Goal: Transaction & Acquisition: Purchase product/service

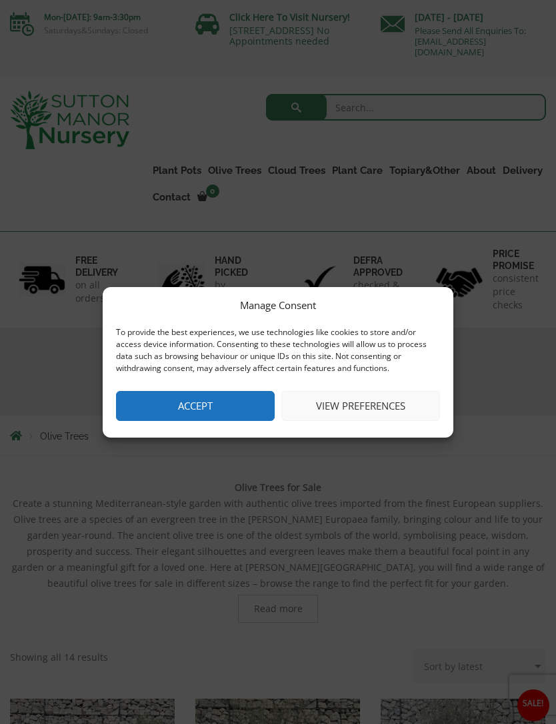
click at [229, 406] on button "Accept" at bounding box center [195, 406] width 159 height 30
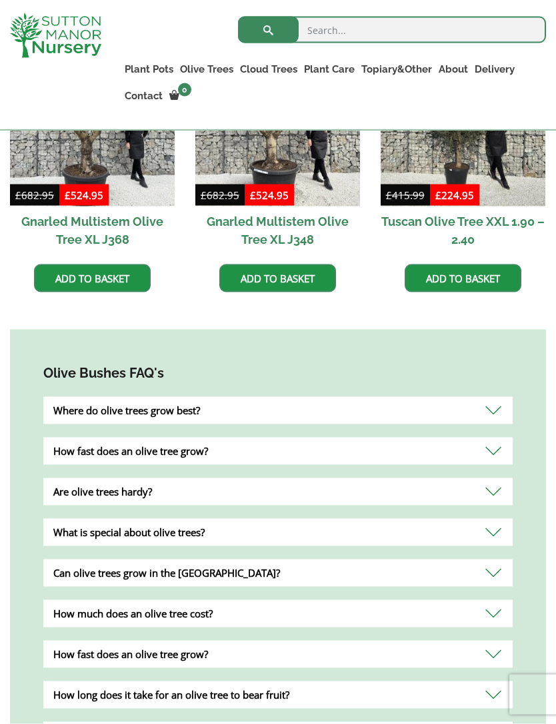
scroll to position [913, 0]
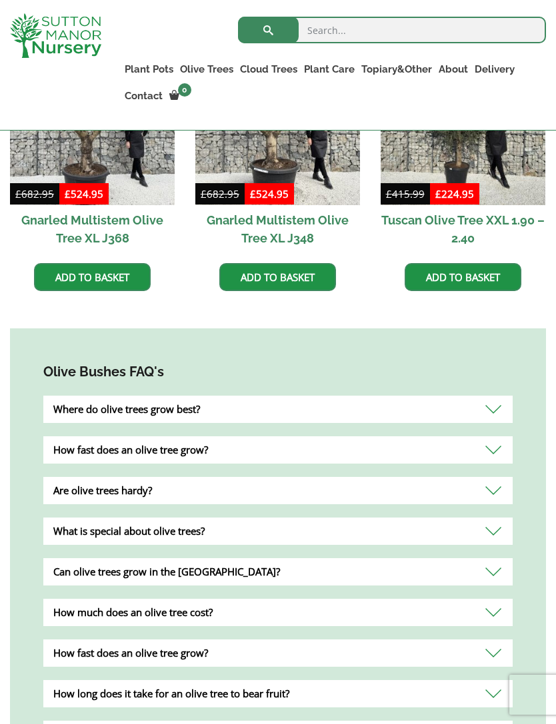
click at [496, 404] on div "Where do olive trees grow best?" at bounding box center [277, 409] width 469 height 27
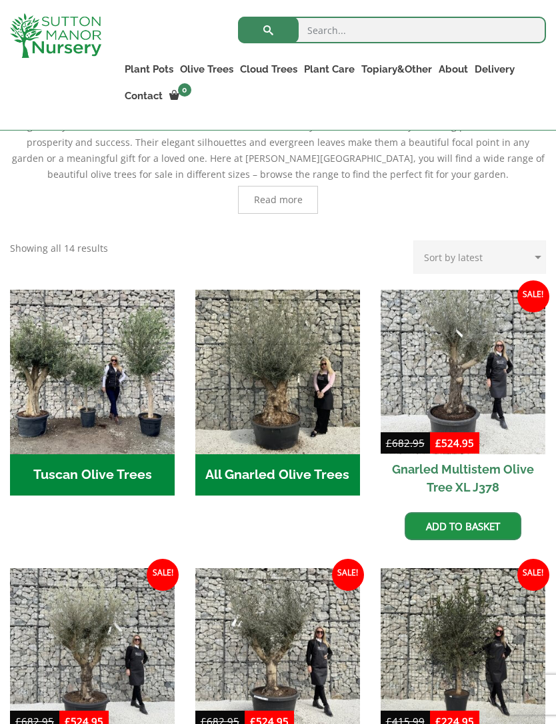
scroll to position [378, 0]
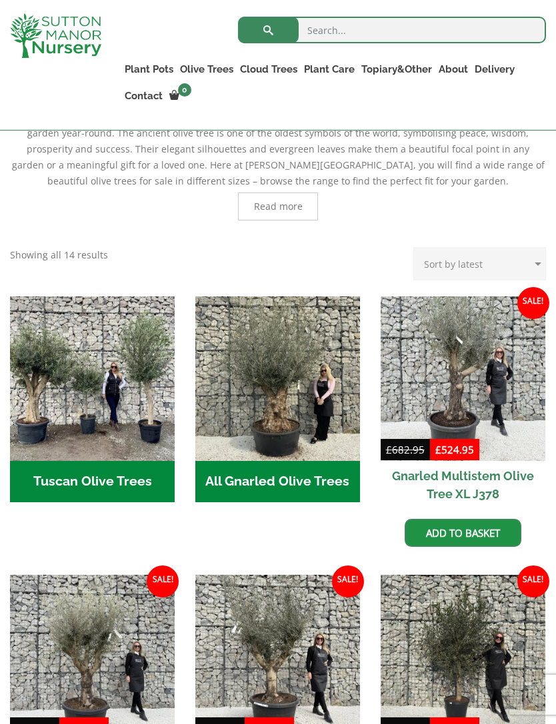
click at [92, 410] on img "Visit product category Tuscan Olive Trees" at bounding box center [92, 378] width 165 height 165
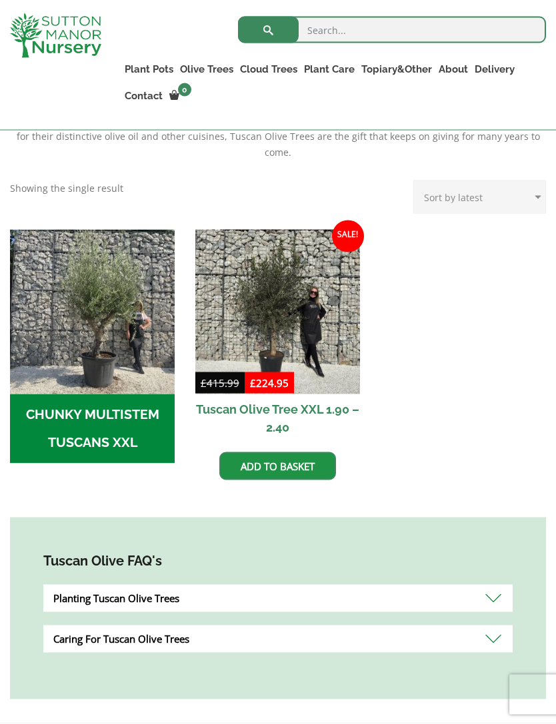
scroll to position [360, 0]
click at [71, 330] on img "Visit product category CHUNKY MULTISTEM TUSCANS XXL" at bounding box center [92, 311] width 165 height 165
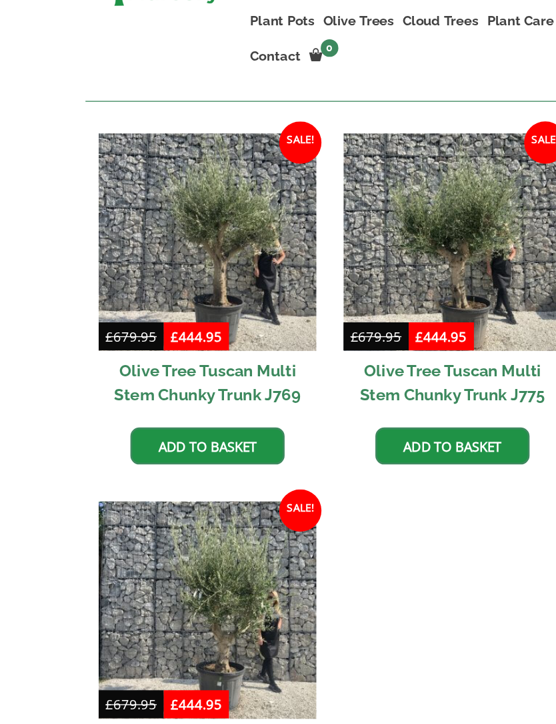
scroll to position [330, 0]
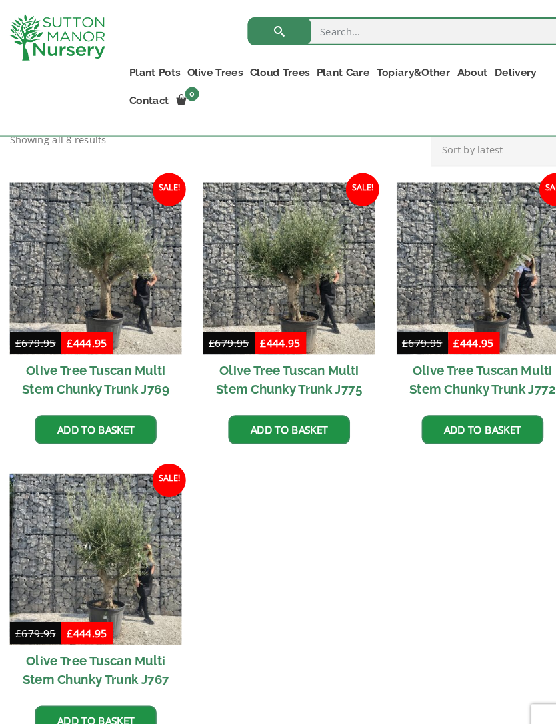
click at [120, 257] on img at bounding box center [92, 257] width 165 height 165
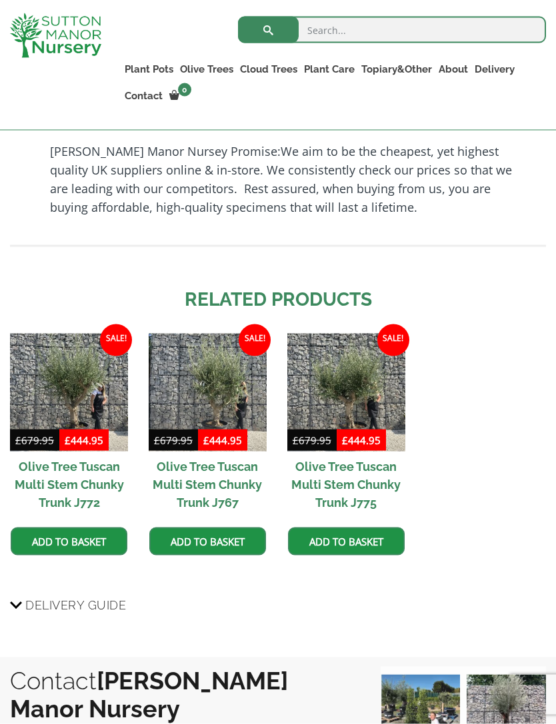
scroll to position [1085, 0]
click at [103, 400] on img at bounding box center [69, 392] width 118 height 118
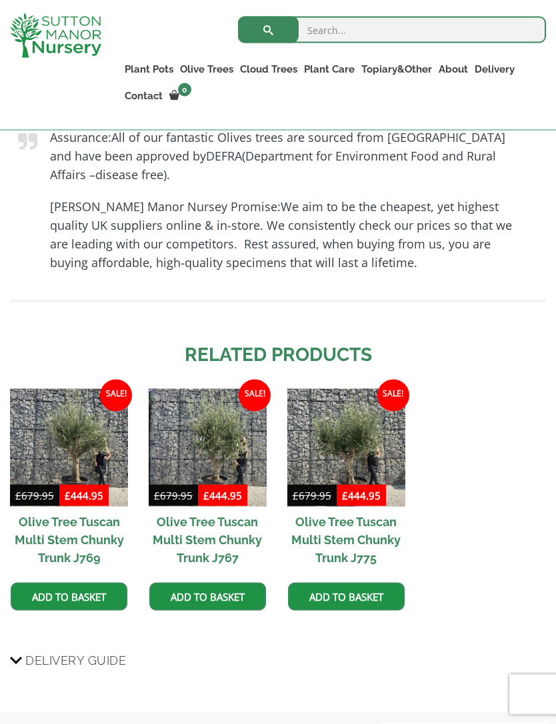
scroll to position [1030, 0]
click at [82, 444] on img at bounding box center [69, 447] width 118 height 118
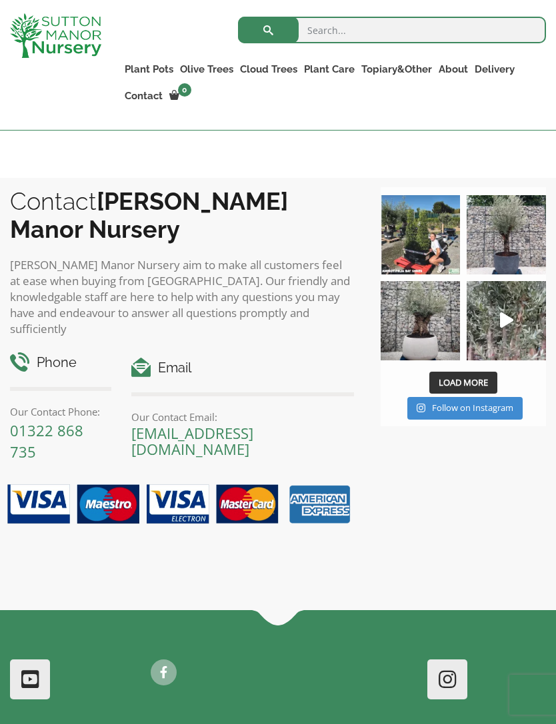
scroll to position [1594, 0]
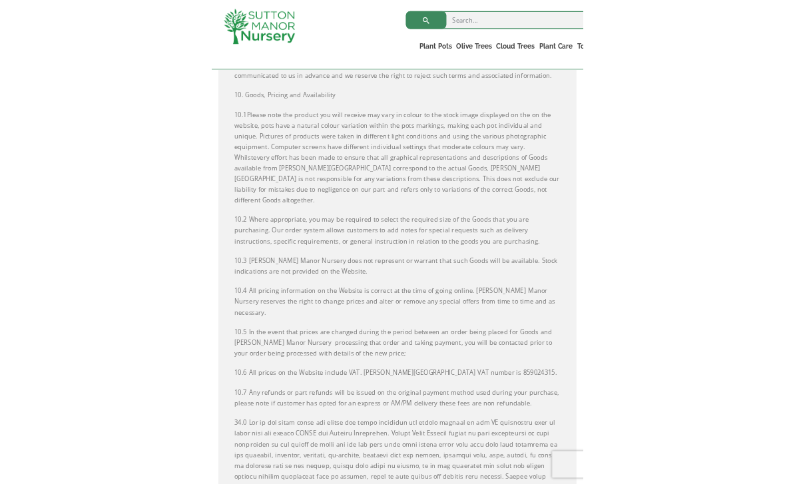
scroll to position [2473, 0]
